Goal: Obtain resource: Obtain resource

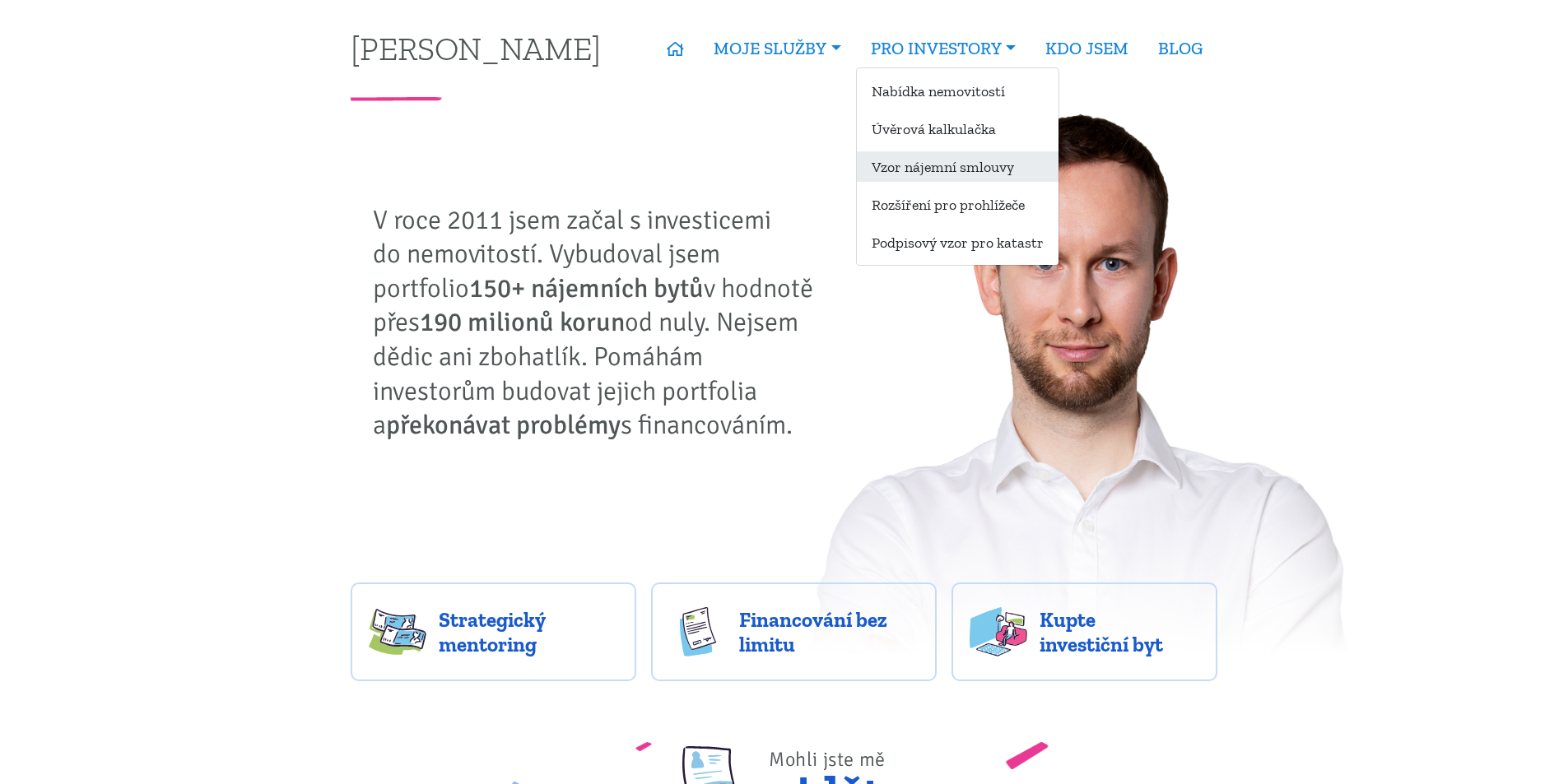
click at [949, 165] on link "Vzor nájemní smlouvy" at bounding box center [957, 167] width 201 height 30
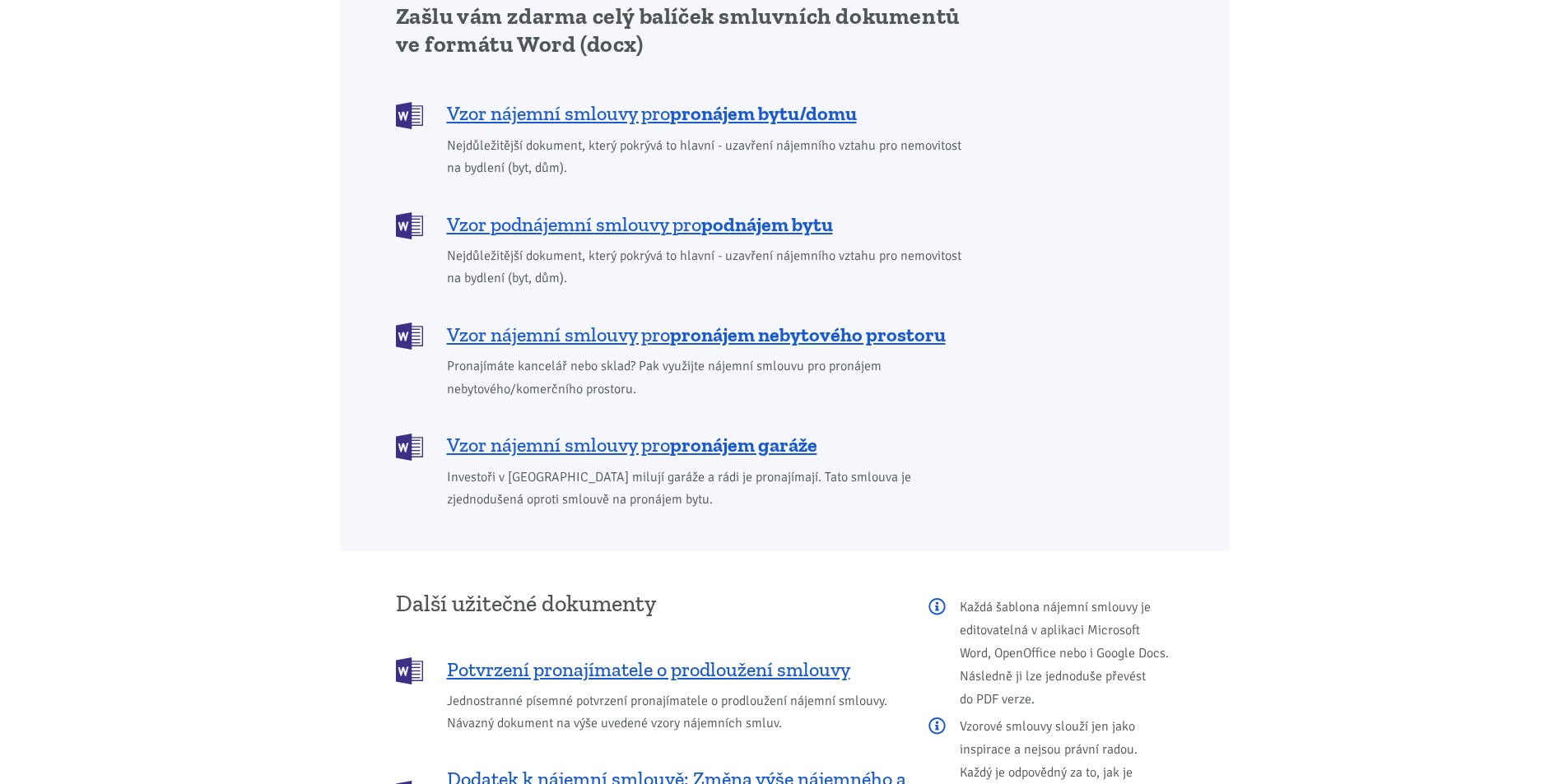
scroll to position [1399, 0]
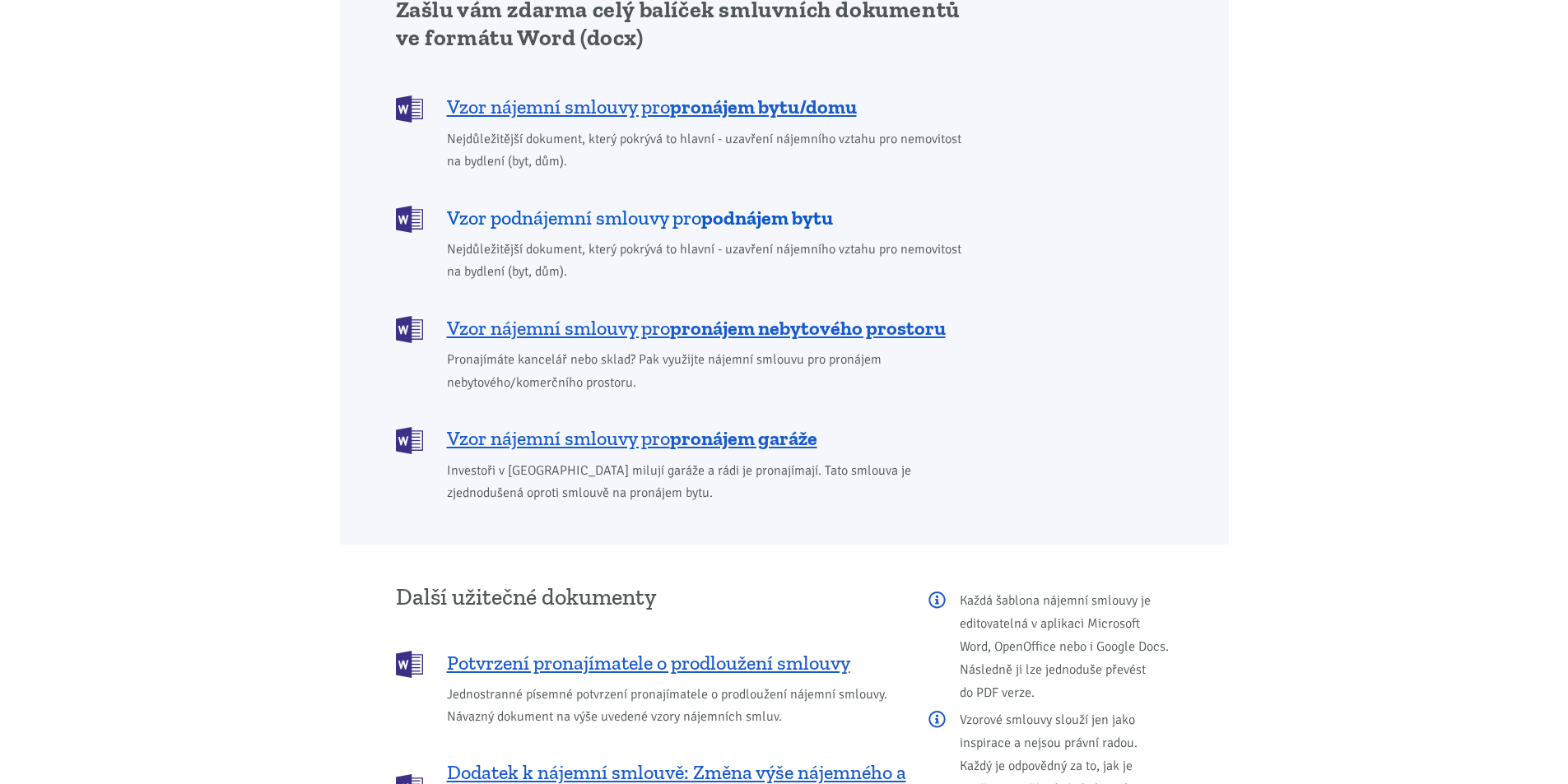
click at [764, 206] on b "podnájem bytu" at bounding box center [767, 217] width 131 height 24
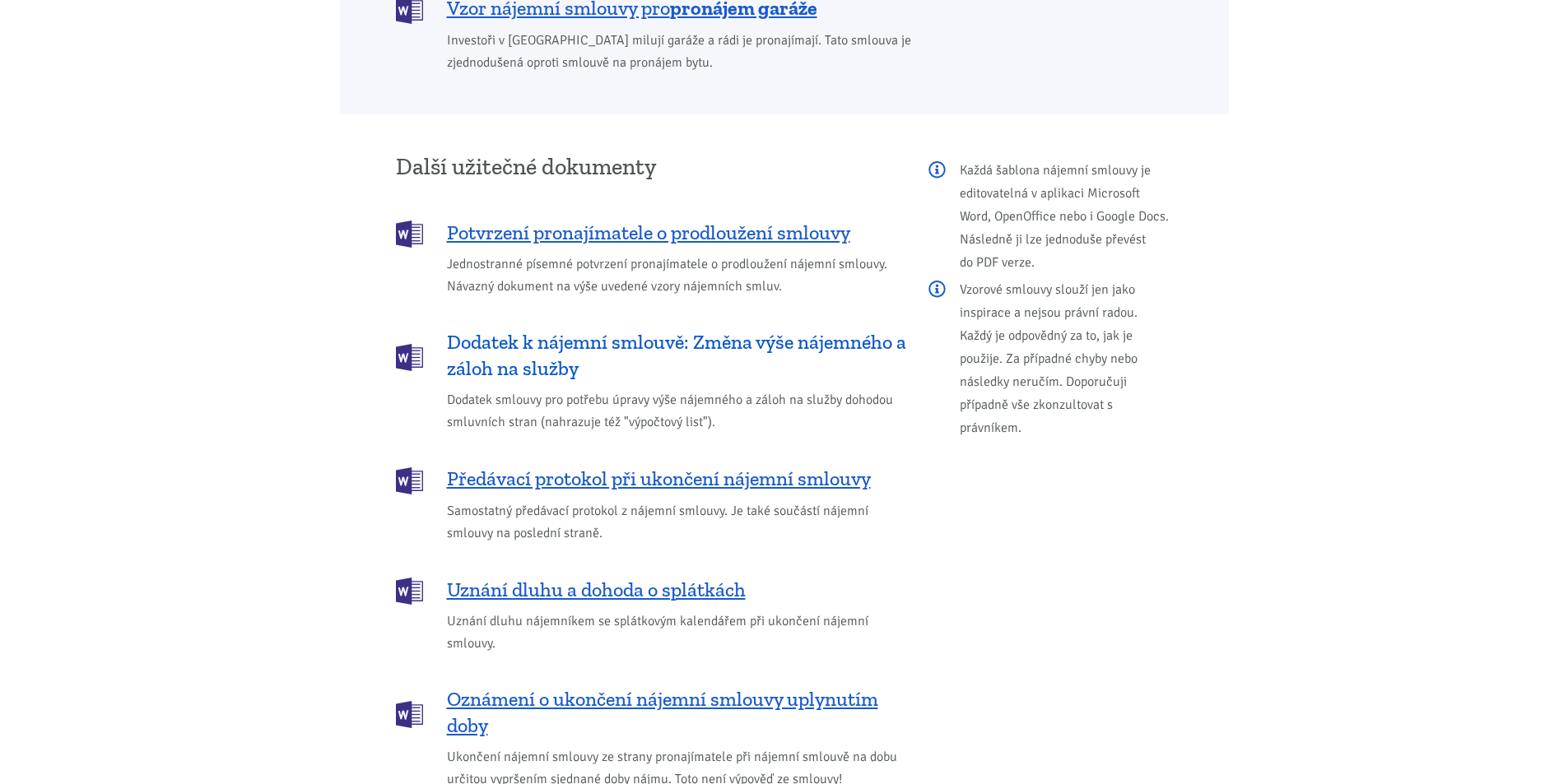
scroll to position [1843, 0]
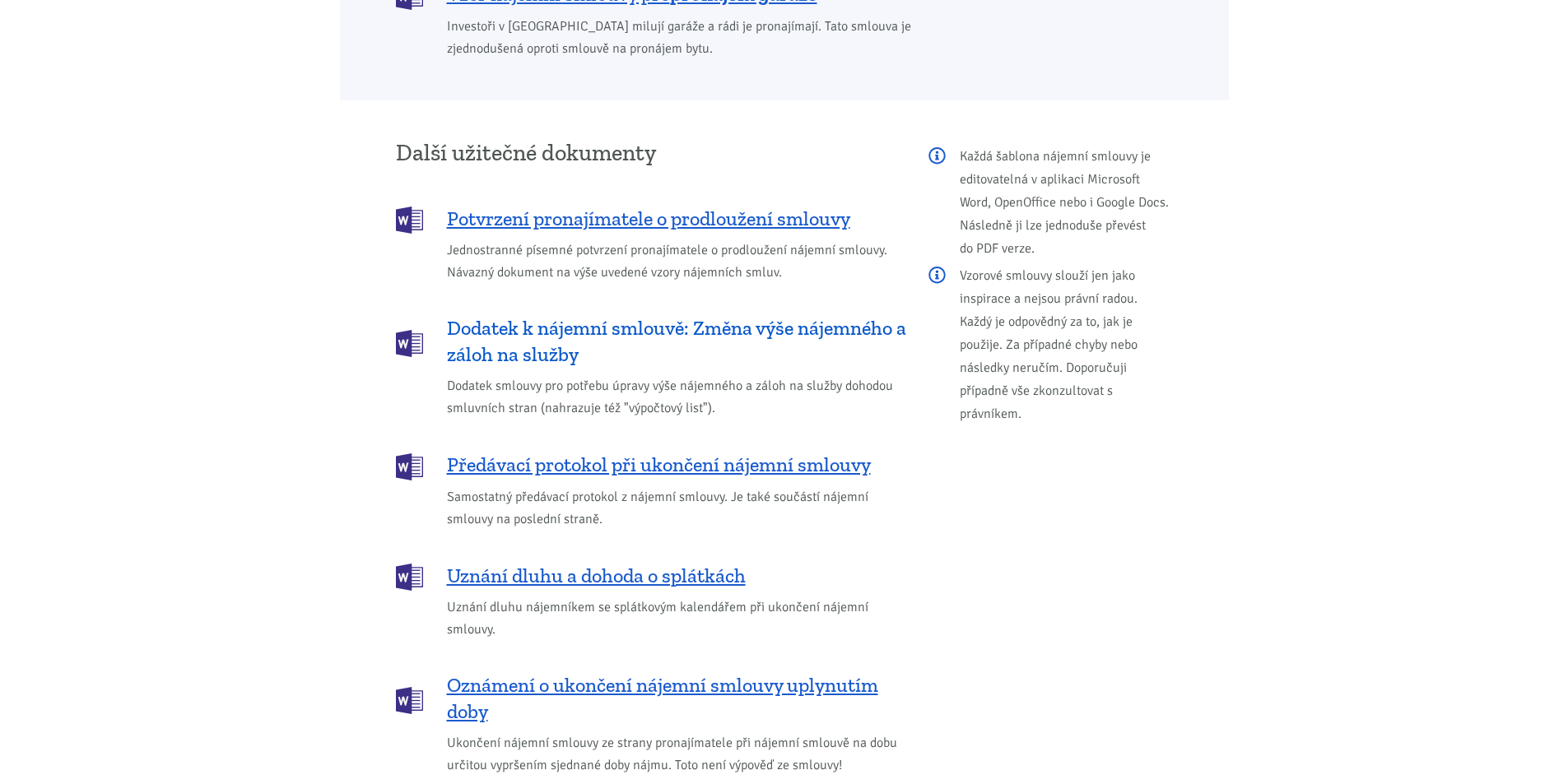
drag, startPoint x: 779, startPoint y: 200, endPoint x: 667, endPoint y: 293, distance: 145.6
drag, startPoint x: 667, startPoint y: 293, endPoint x: 637, endPoint y: 310, distance: 34.5
drag, startPoint x: 637, startPoint y: 310, endPoint x: 751, endPoint y: 278, distance: 118.4
click at [674, 318] on span "Dodatek k nájemní smlouvě: Změna výše nájemného a záloh na služby" at bounding box center [677, 341] width 460 height 52
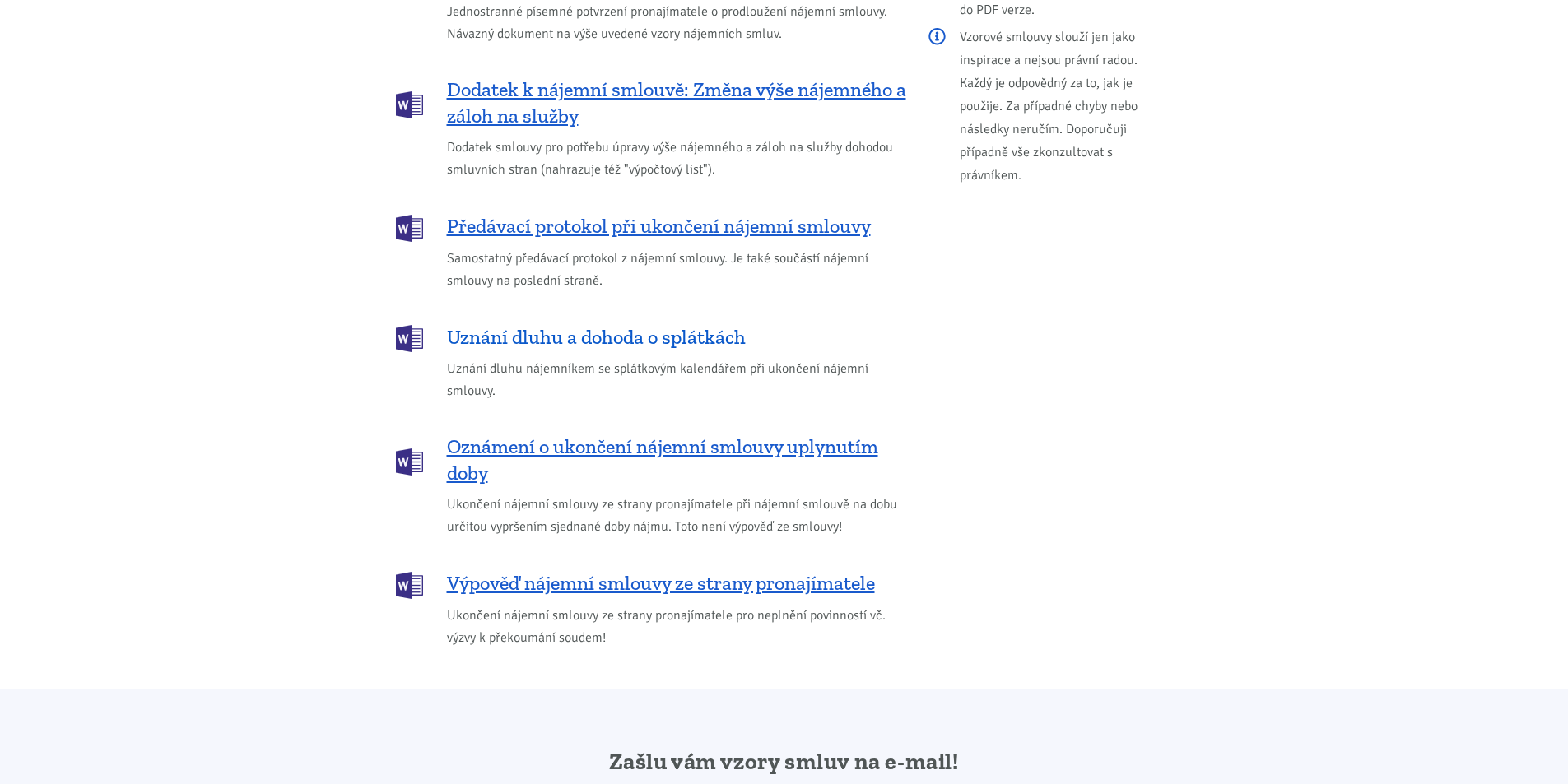
scroll to position [1925, 0]
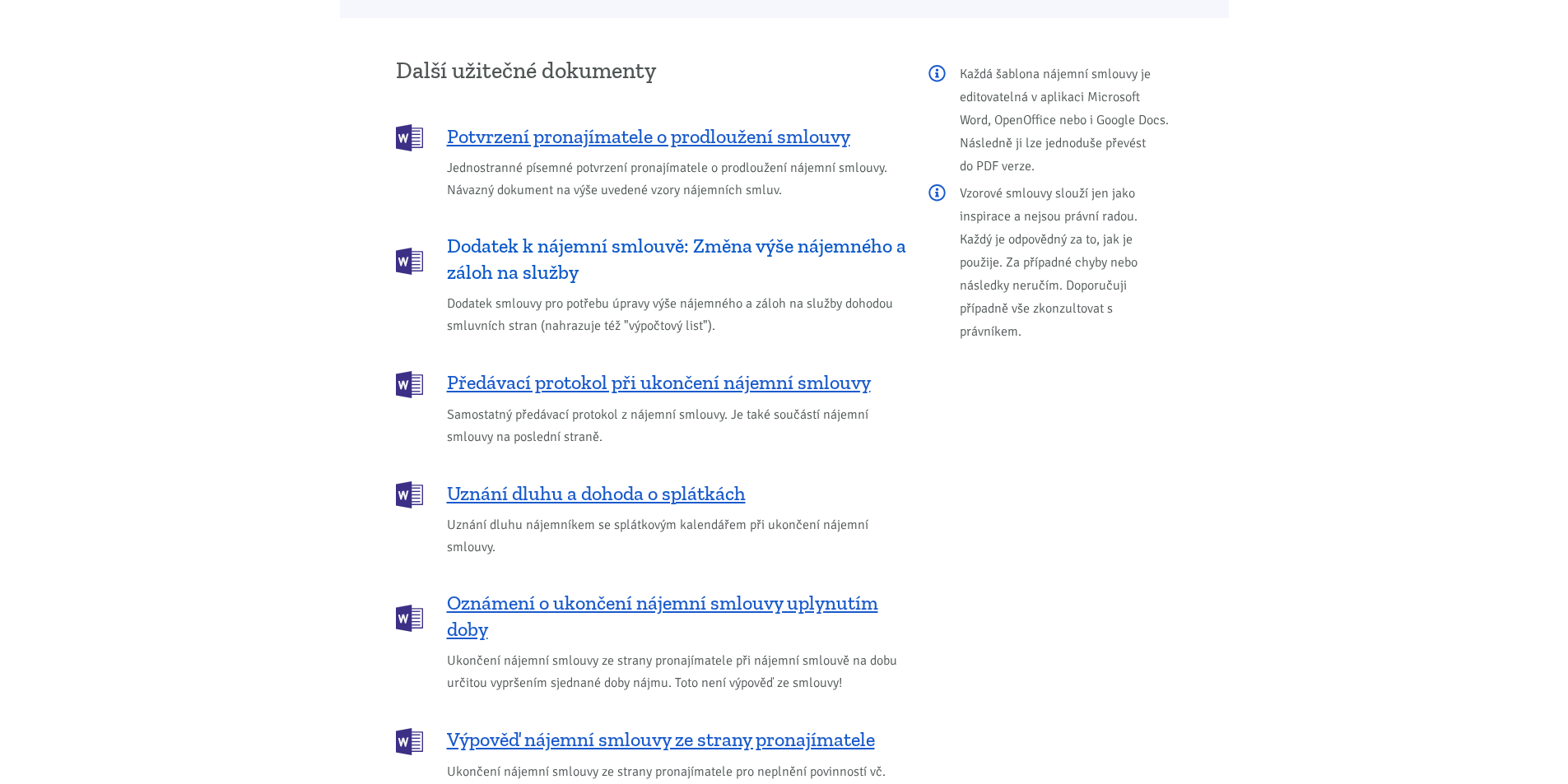
click at [720, 232] on span "Dodatek k nájemní smlouvě: Změna výše nájemného a záloh na služby" at bounding box center [677, 258] width 460 height 52
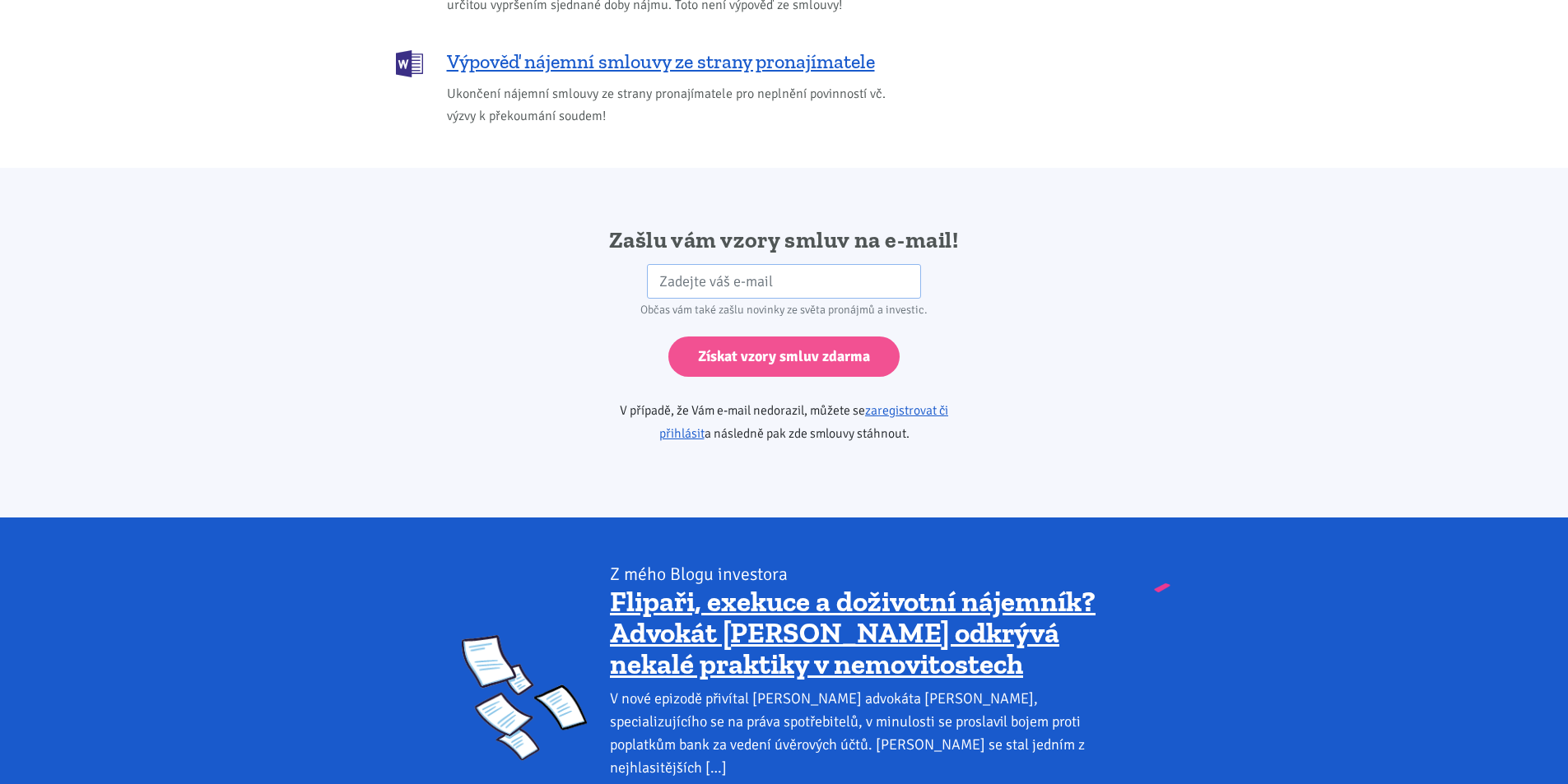
scroll to position [2748, 0]
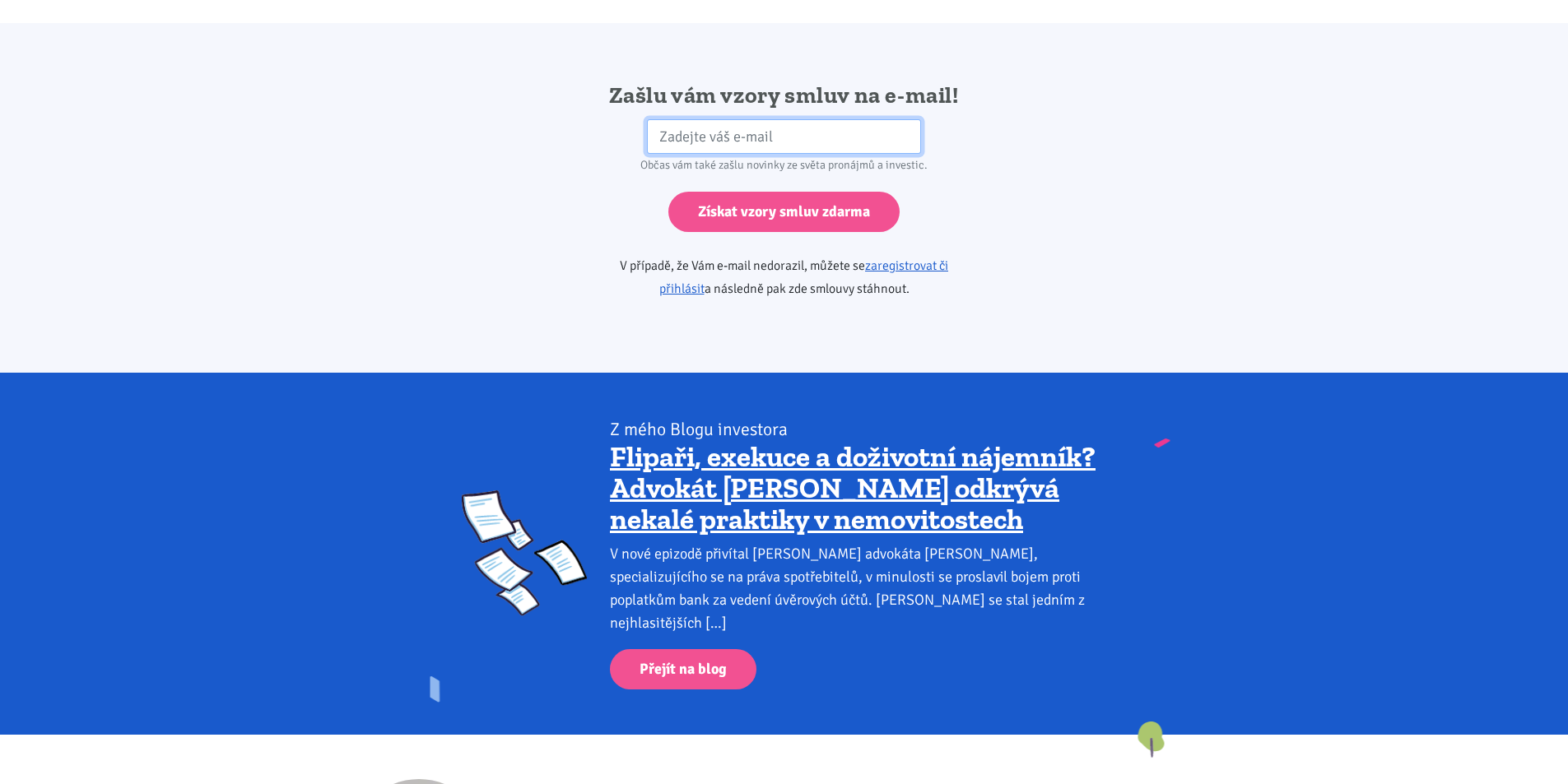
click at [755, 119] on input "email" at bounding box center [784, 137] width 274 height 35
type input "jan.mottl@email.cz"
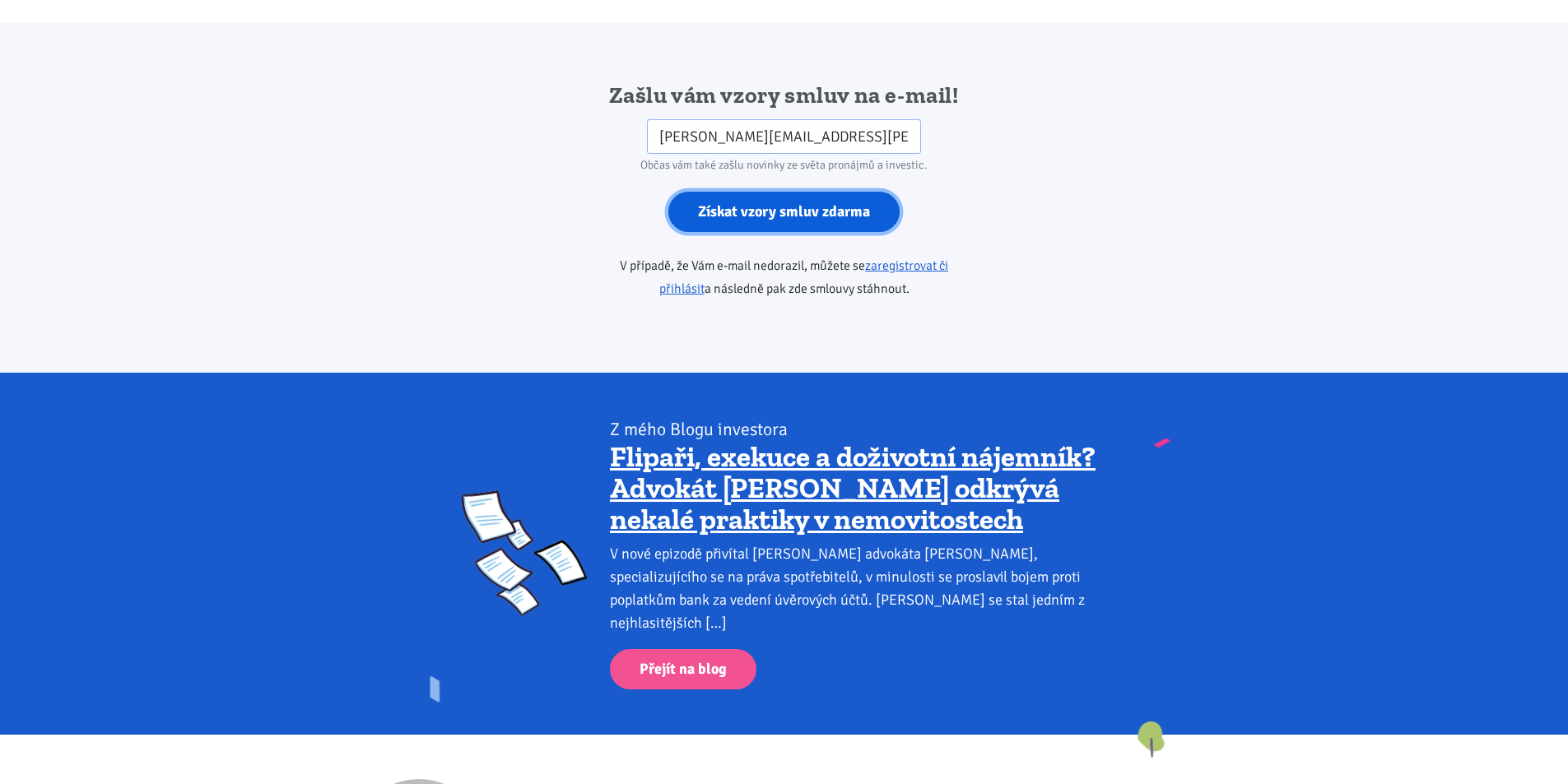
click at [765, 192] on input "Získat vzory smluv zdarma" at bounding box center [784, 211] width 232 height 40
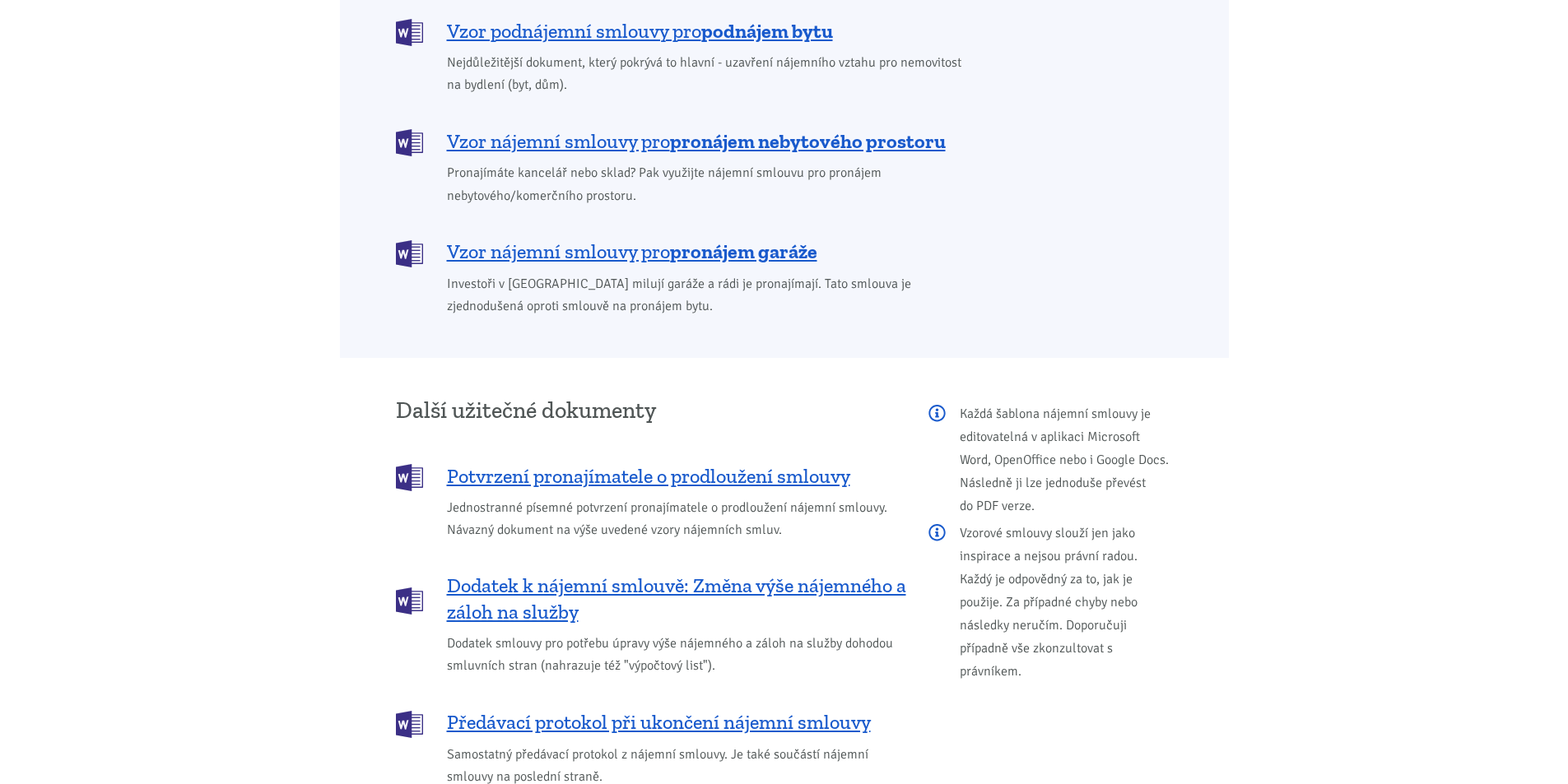
scroll to position [1392, 0]
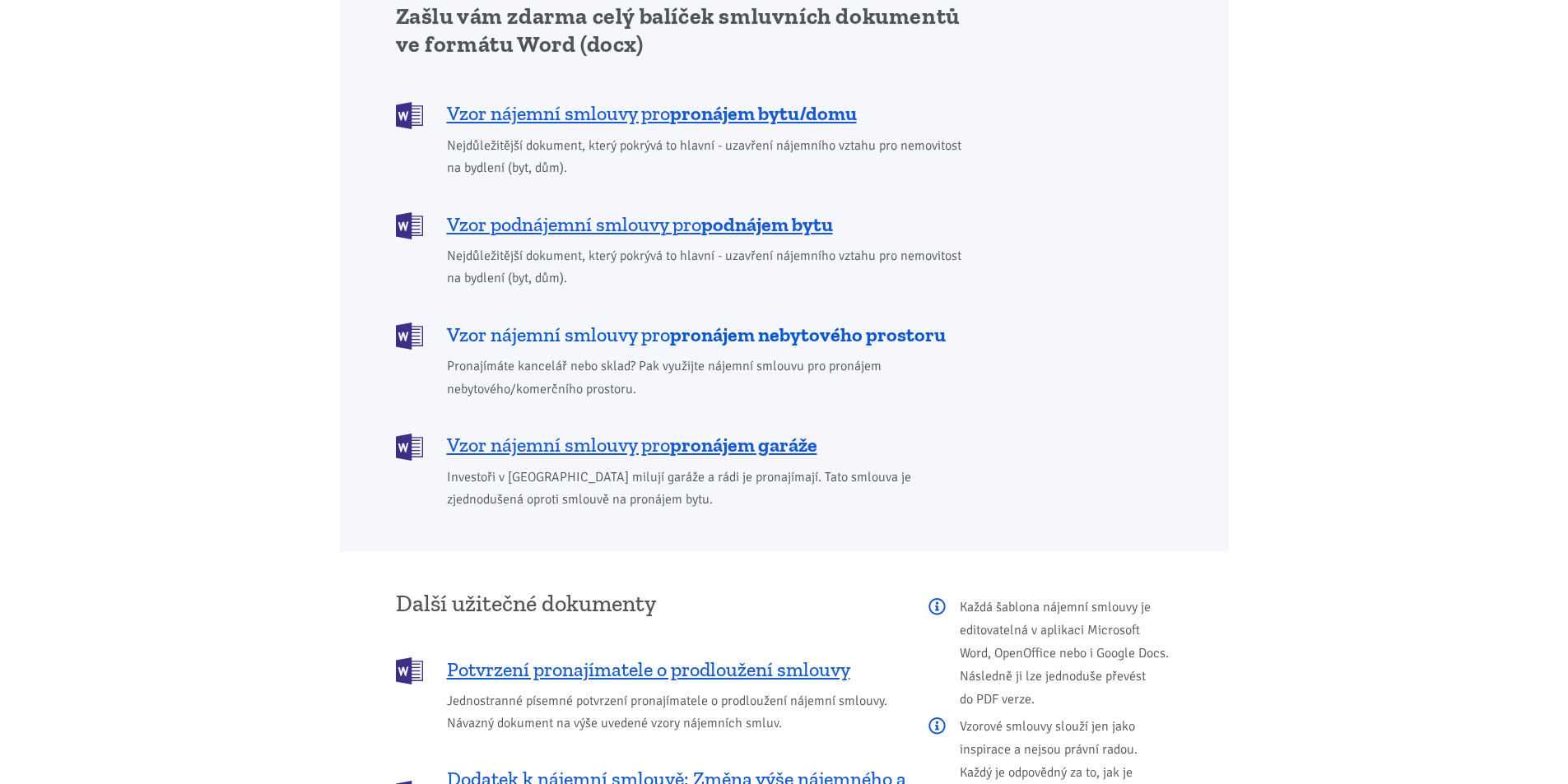
click at [759, 323] on b "pronájem nebytového prostoru" at bounding box center [808, 334] width 276 height 24
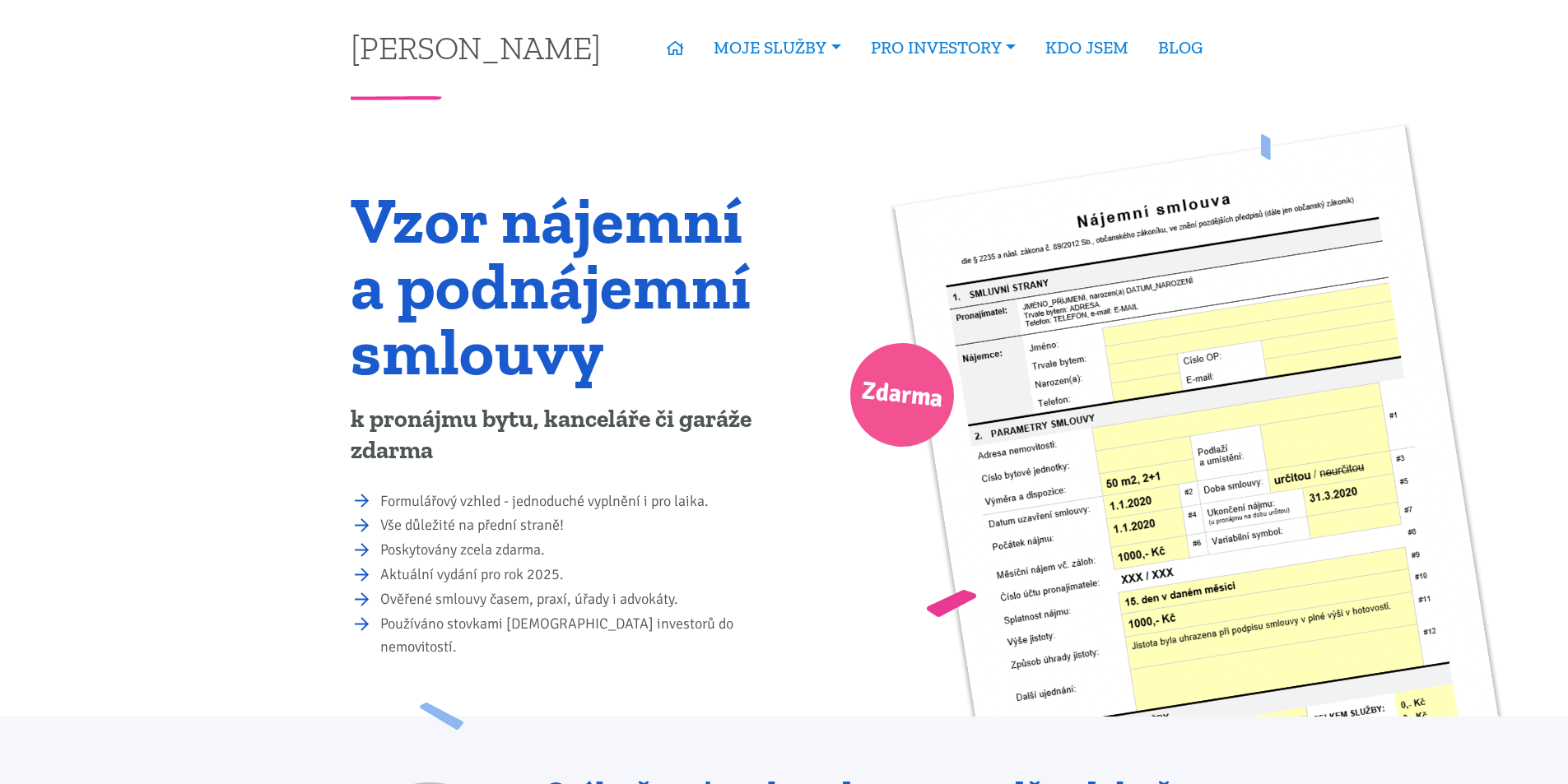
scroll to position [0, 0]
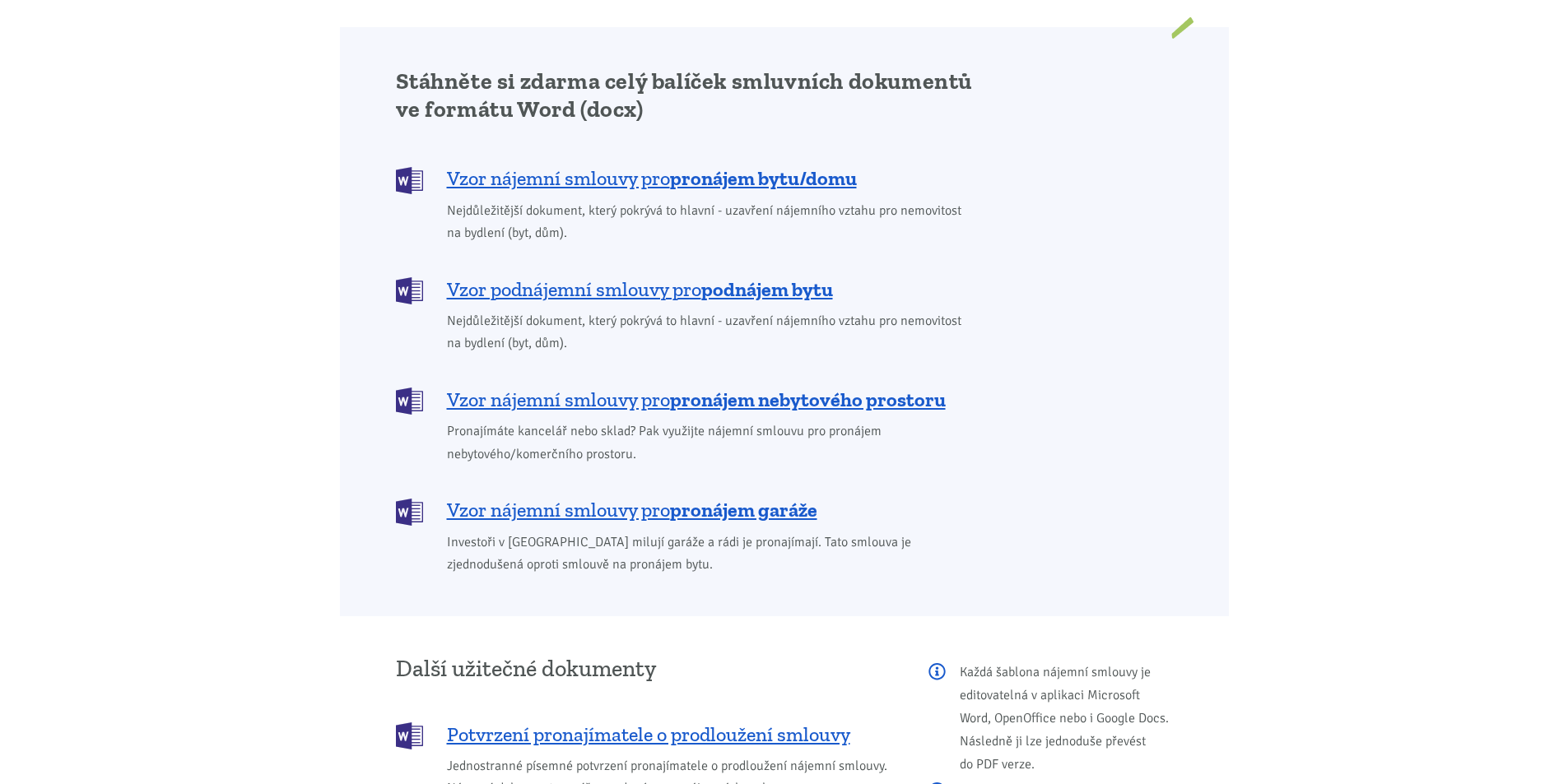
scroll to position [1399, 0]
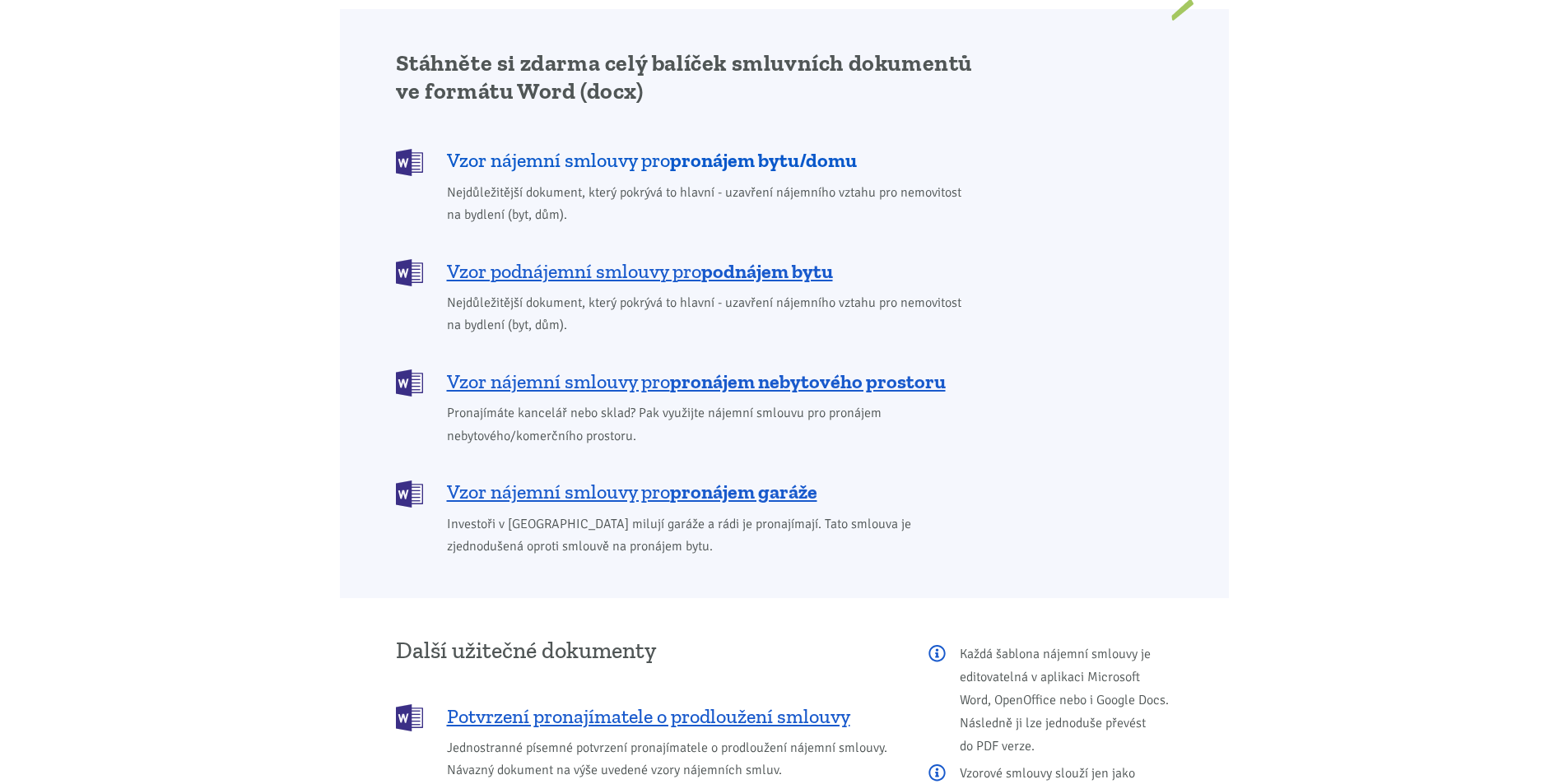
click at [800, 148] on b "pronájem bytu/domu" at bounding box center [763, 160] width 187 height 24
click at [733, 259] on b "podnájem bytu" at bounding box center [767, 270] width 131 height 24
click at [721, 369] on b "pronájem nebytového prostoru" at bounding box center [808, 380] width 276 height 24
click at [699, 480] on b "pronájem garáže" at bounding box center [744, 491] width 147 height 24
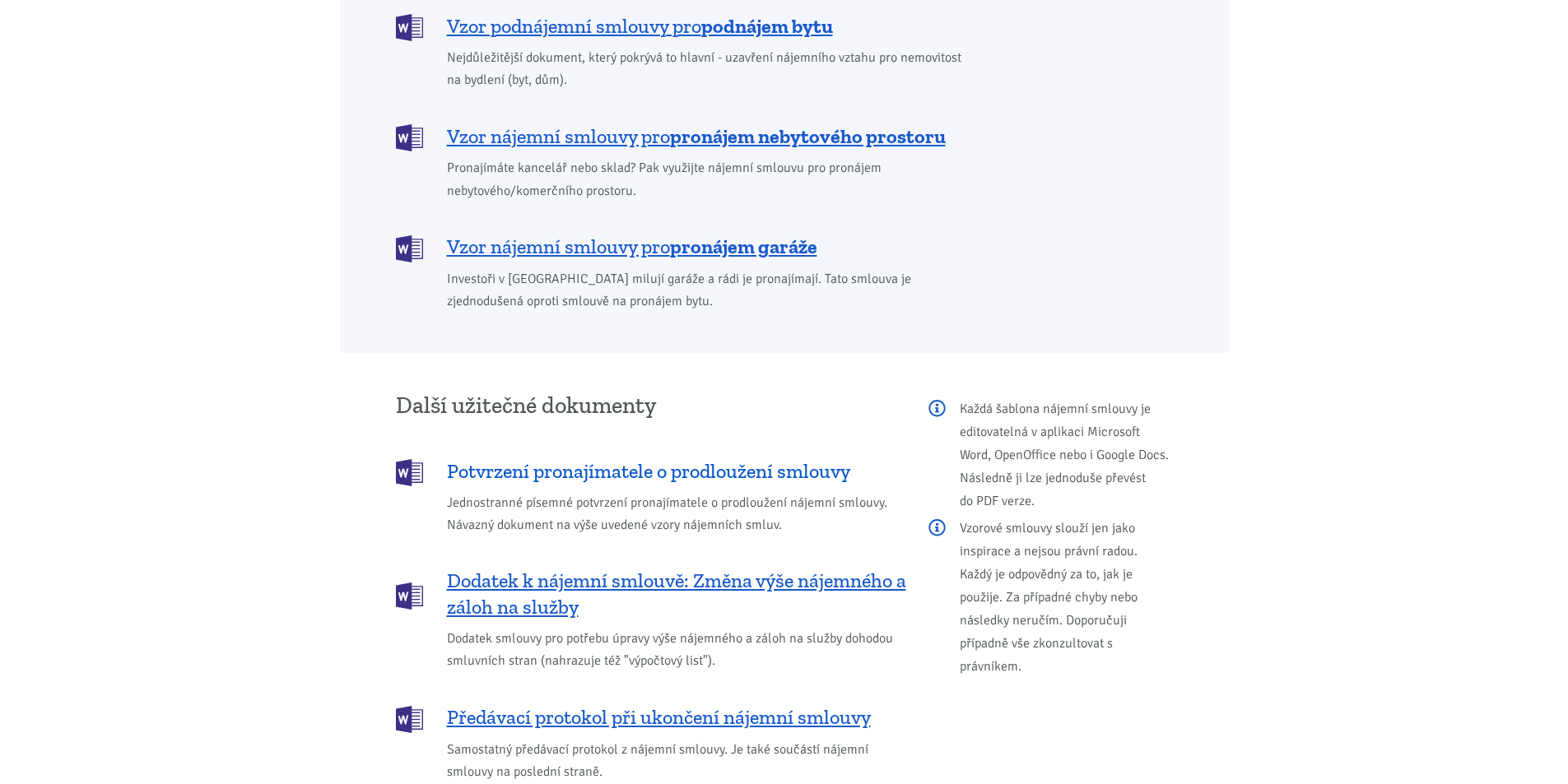
scroll to position [1728, 0]
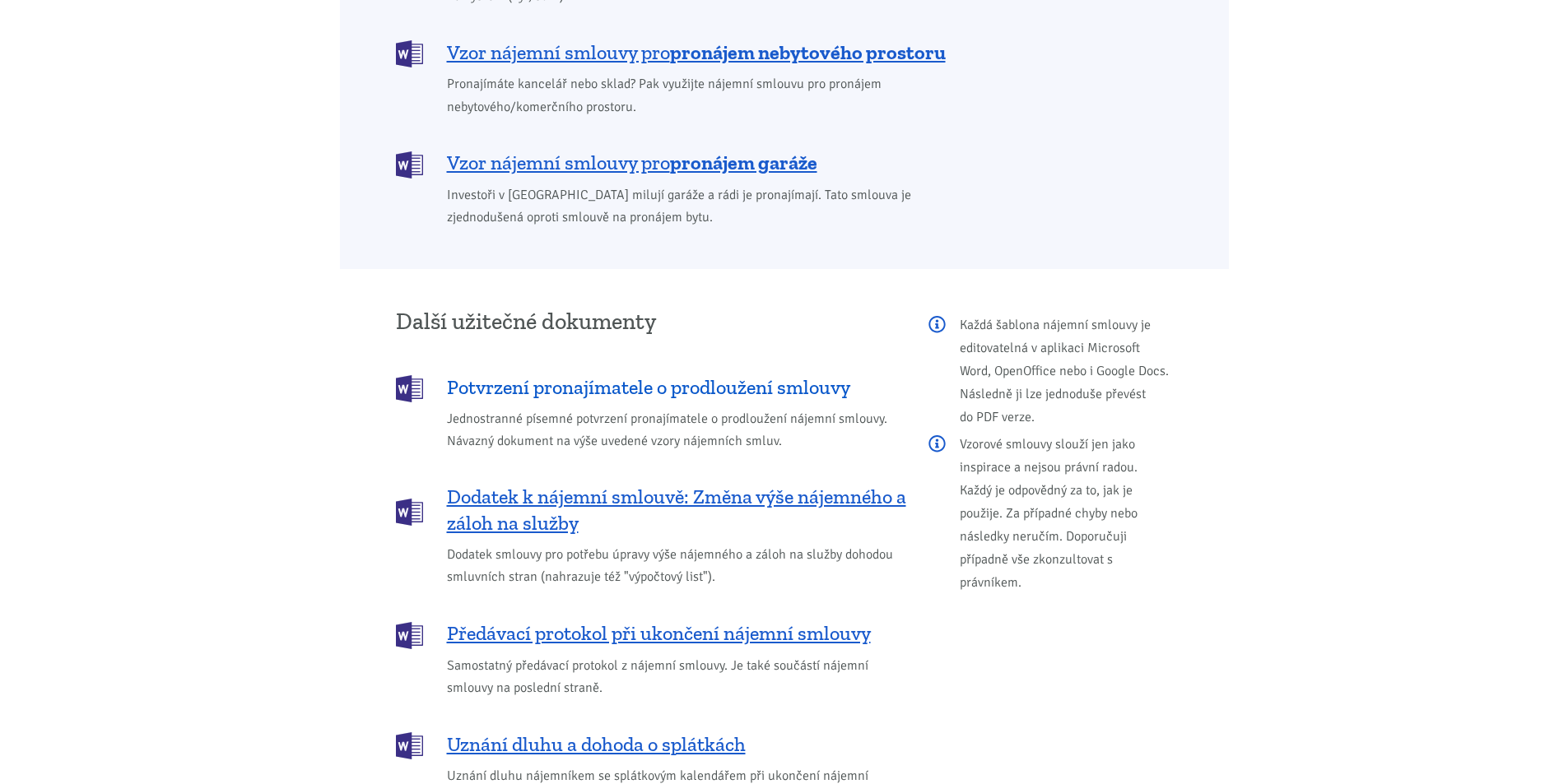
click at [745, 374] on span "Potvrzení pronajímatele o prodloužení smlouvy" at bounding box center [649, 388] width 404 height 27
click at [732, 483] on span "Dodatek k nájemní smlouvě: Změna výše nájemného a záloh na služby" at bounding box center [677, 509] width 460 height 52
click at [666, 620] on span "Předávací protokol při ukončení nájemní smlouvy" at bounding box center [659, 633] width 424 height 27
drag, startPoint x: 643, startPoint y: 722, endPoint x: 659, endPoint y: 709, distance: 20.6
click at [645, 732] on span "Uznání dluhu a dohoda o splátkách" at bounding box center [596, 745] width 299 height 27
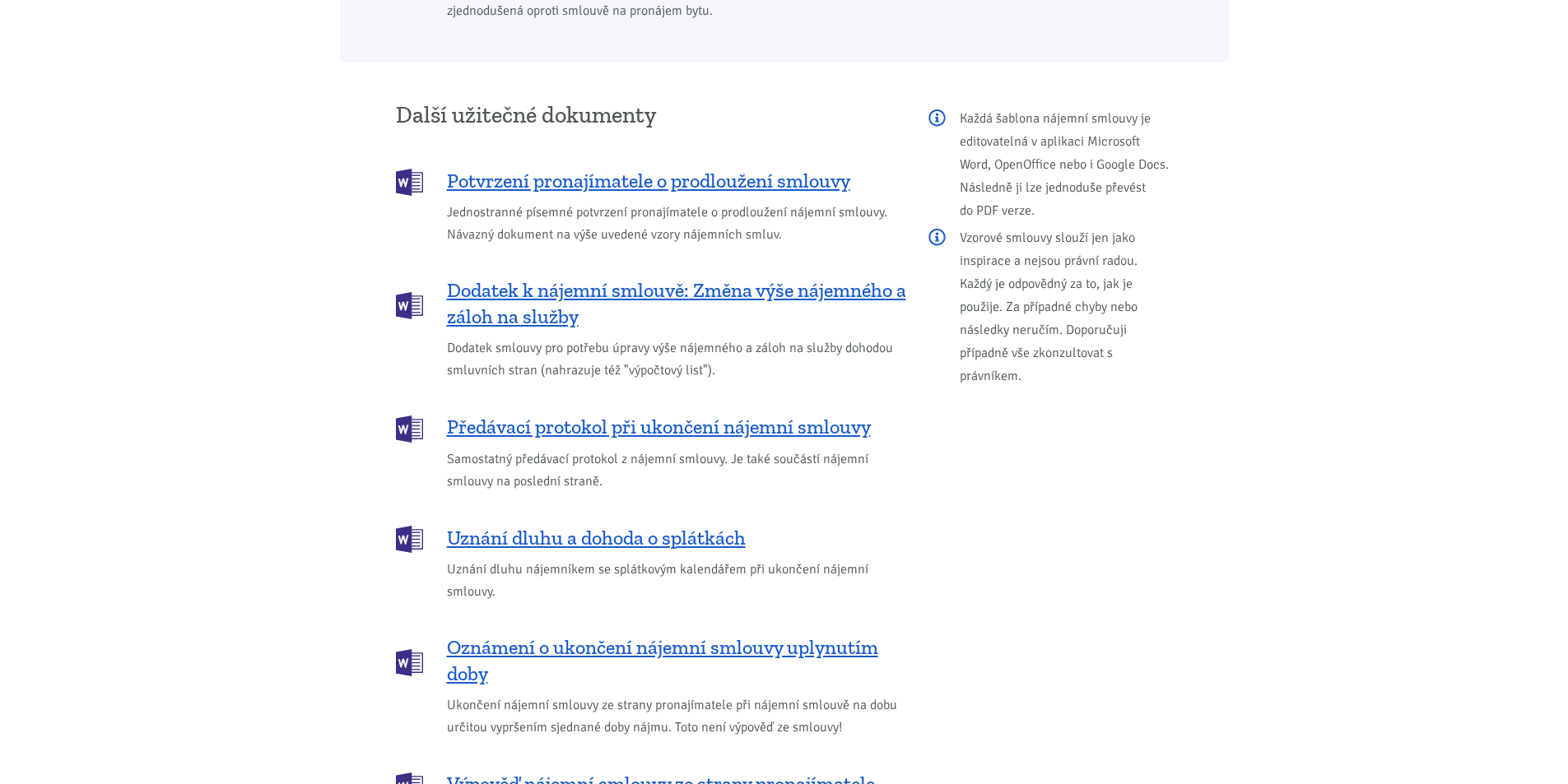
scroll to position [2057, 0]
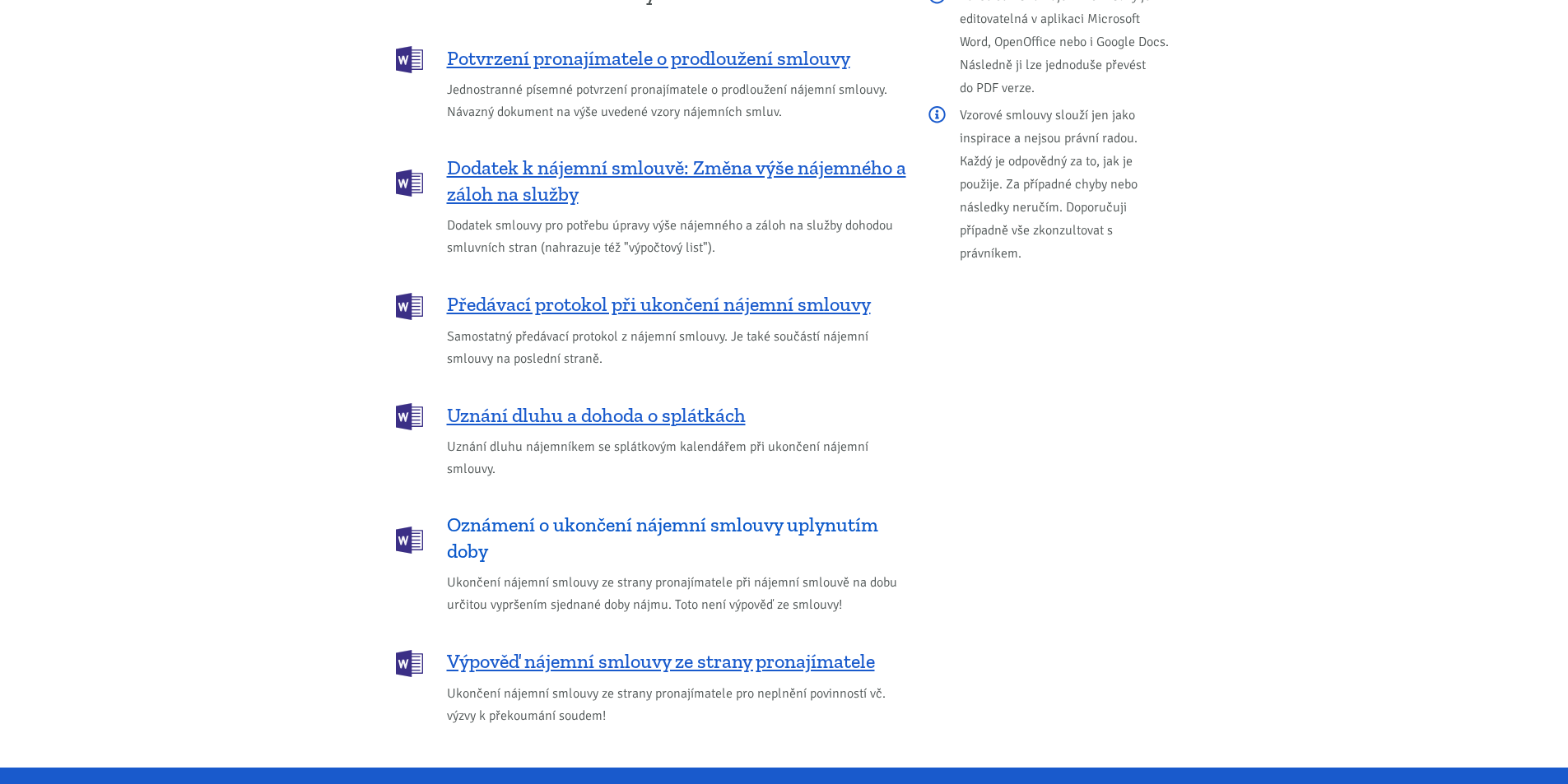
click at [768, 512] on span "Oznámení o ukončení nájemní smlouvy uplynutím doby" at bounding box center [677, 537] width 460 height 52
click at [751, 648] on span "Výpověď nájemní smlouvy ze strany pronajímatele" at bounding box center [661, 662] width 428 height 27
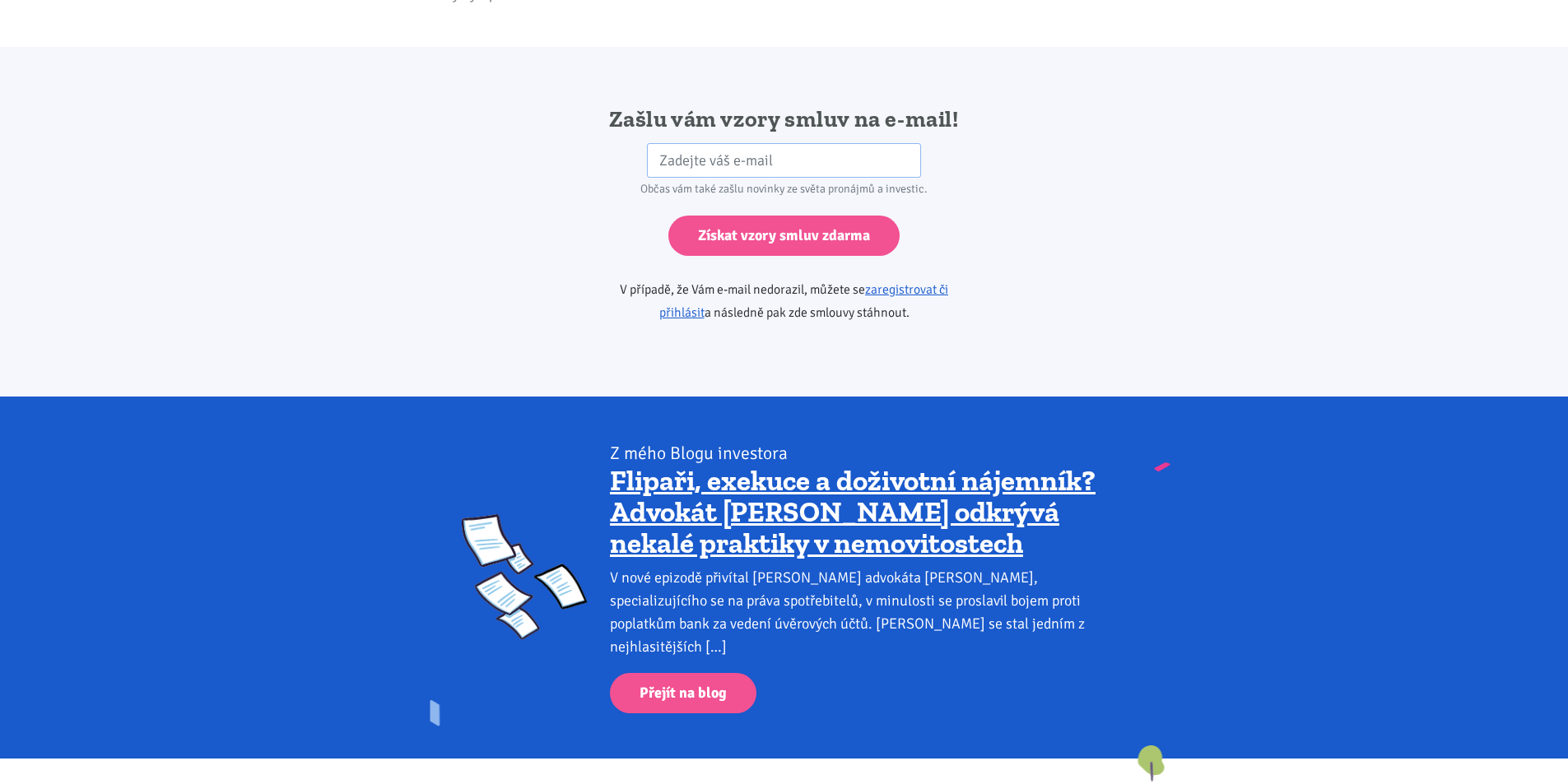
scroll to position [2742, 0]
